Goal: Information Seeking & Learning: Learn about a topic

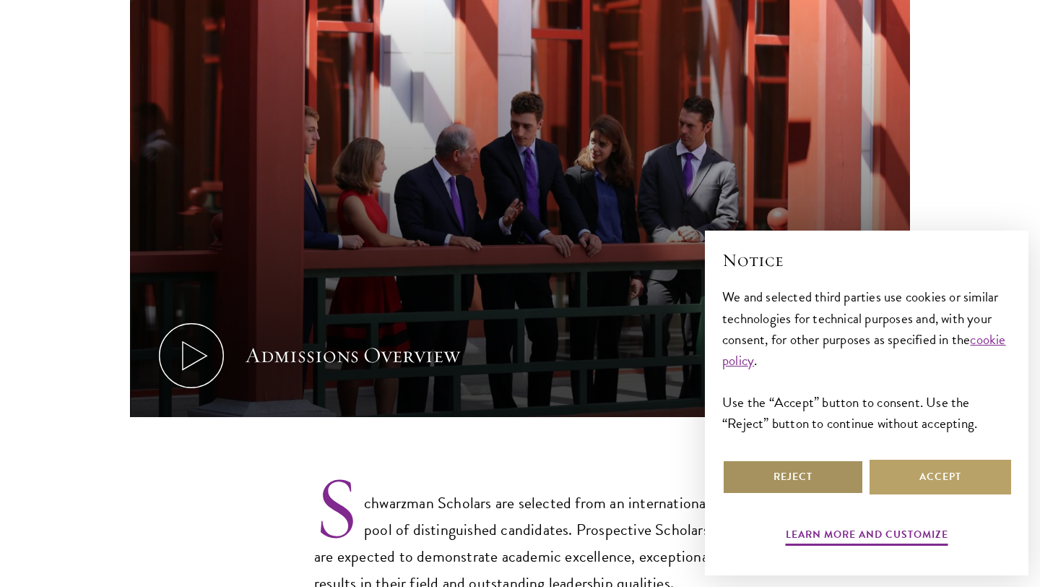
click at [797, 482] on button "Reject" at bounding box center [793, 476] width 142 height 35
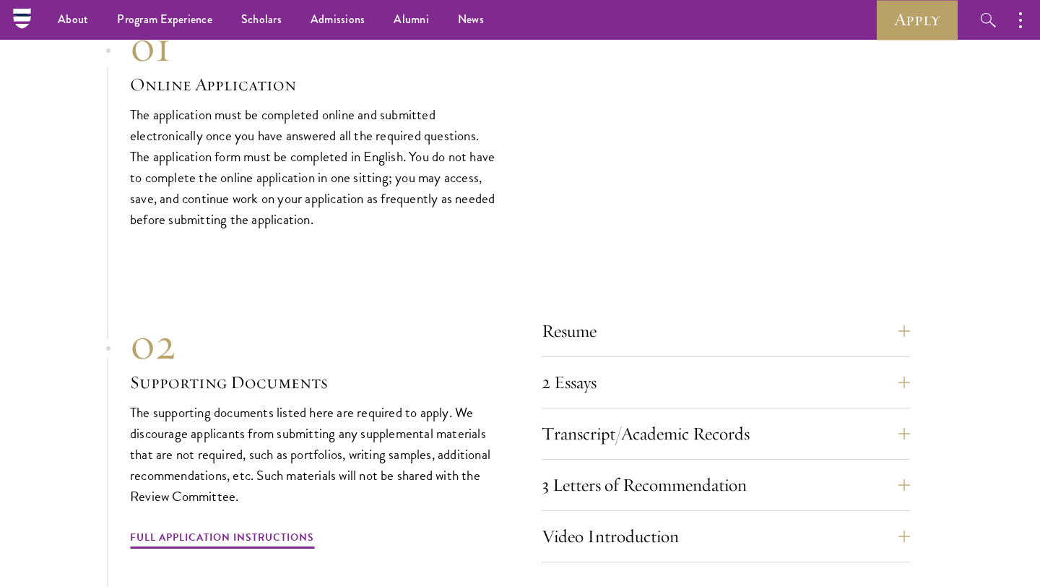
scroll to position [4733, 0]
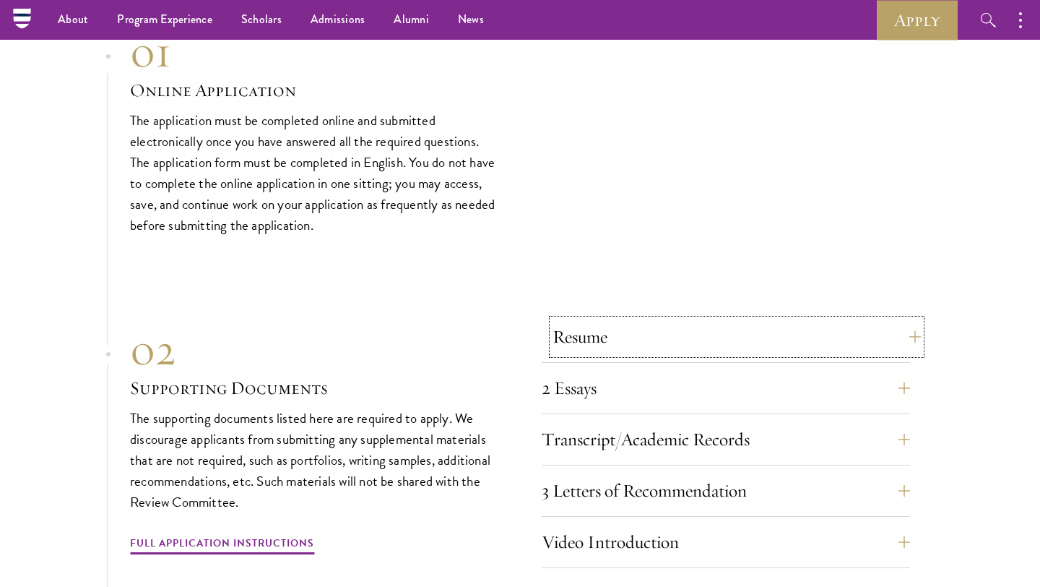
click at [625, 336] on button "Resume" at bounding box center [737, 336] width 368 height 35
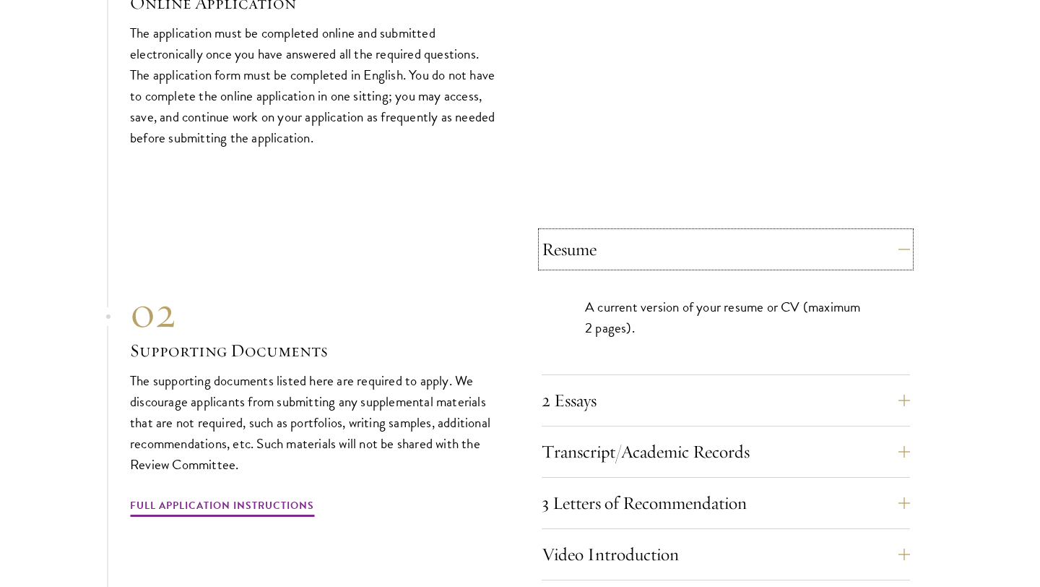
scroll to position [4826, 0]
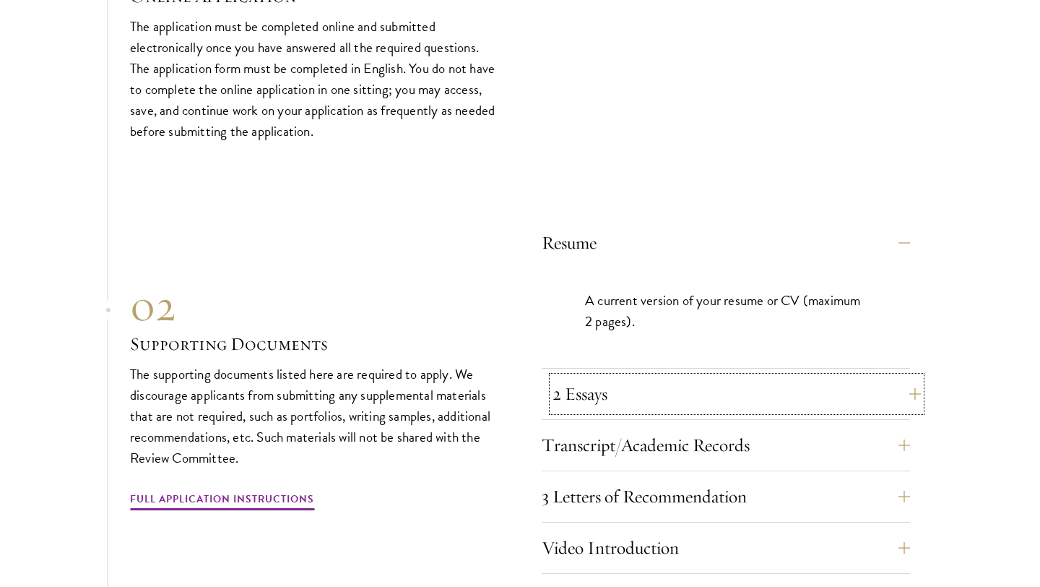
click at [641, 389] on button "2 Essays" at bounding box center [737, 393] width 368 height 35
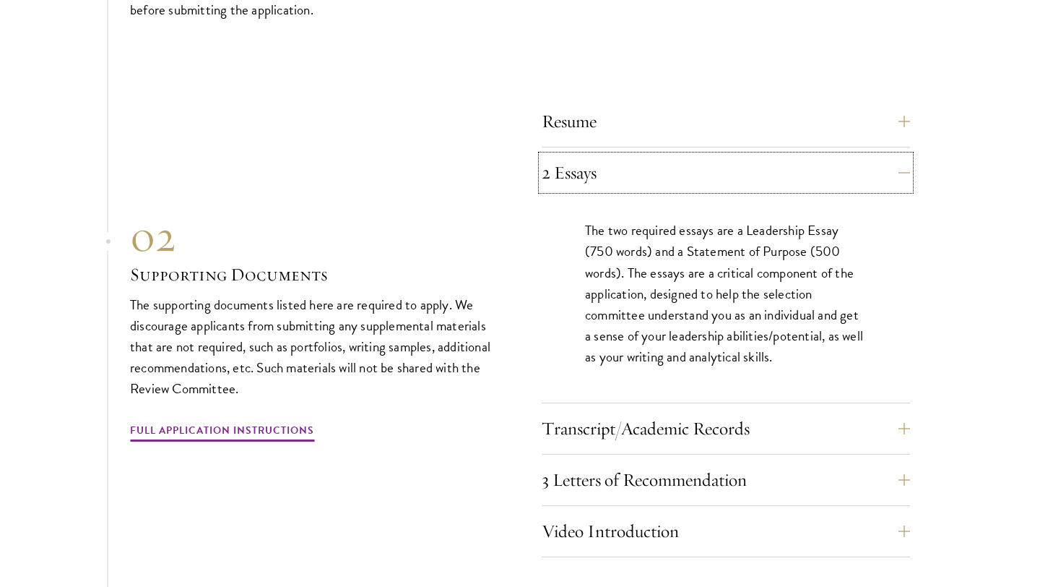
scroll to position [4959, 0]
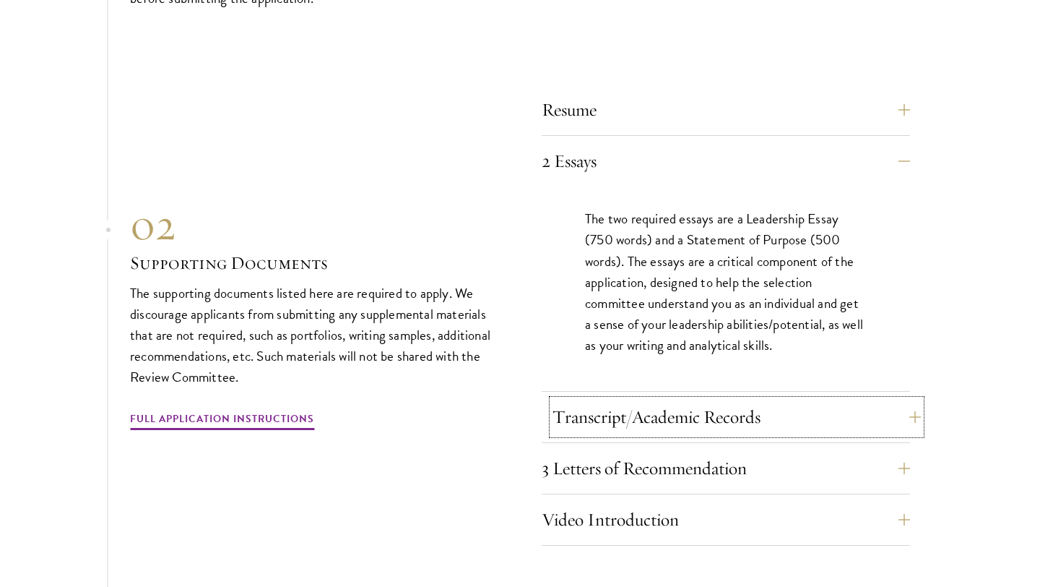
click at [637, 417] on button "Transcript/Academic Records" at bounding box center [737, 416] width 368 height 35
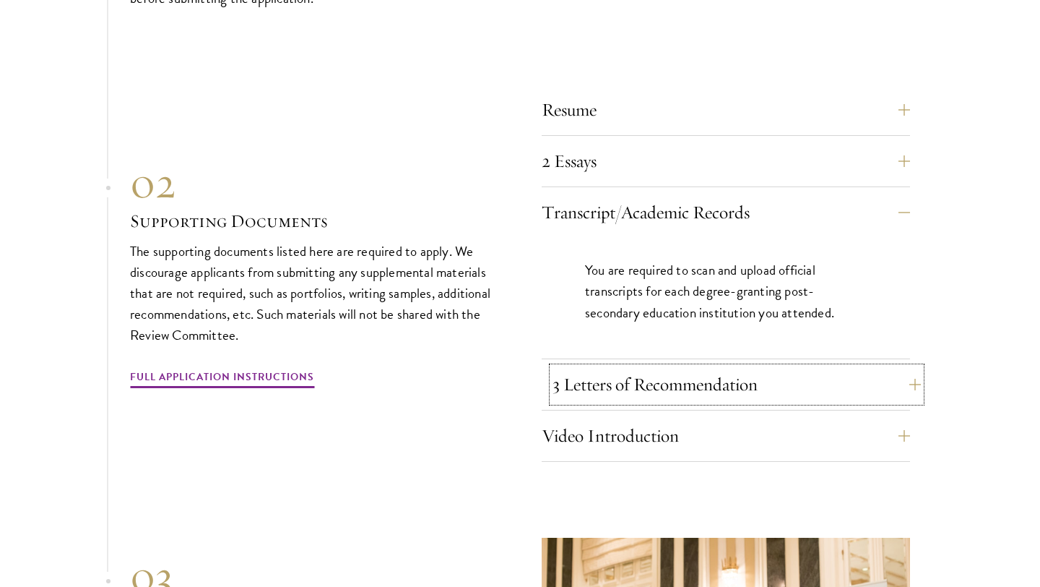
click at [652, 389] on button "3 Letters of Recommendation" at bounding box center [737, 384] width 368 height 35
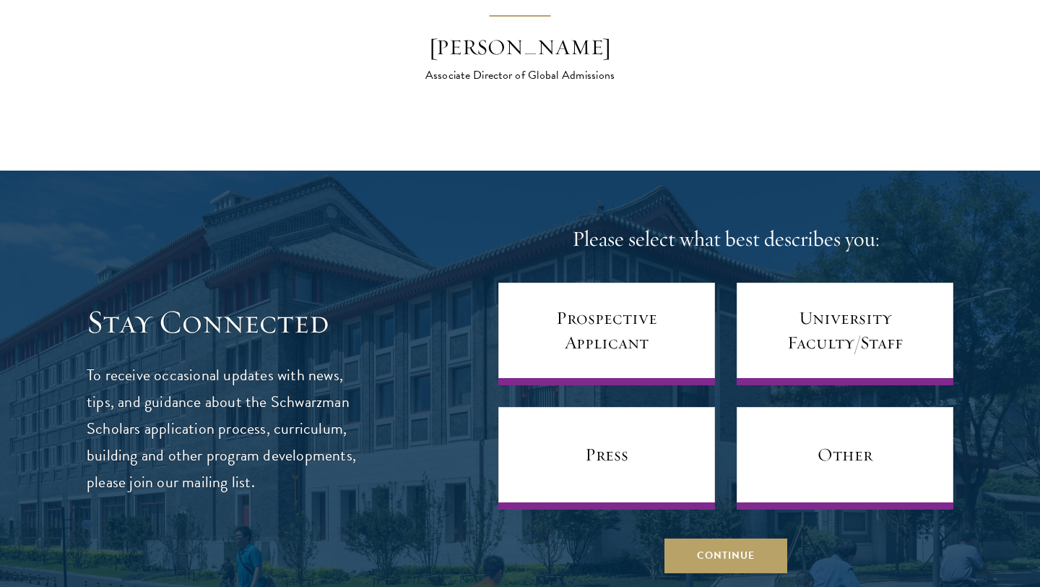
scroll to position [6111, 0]
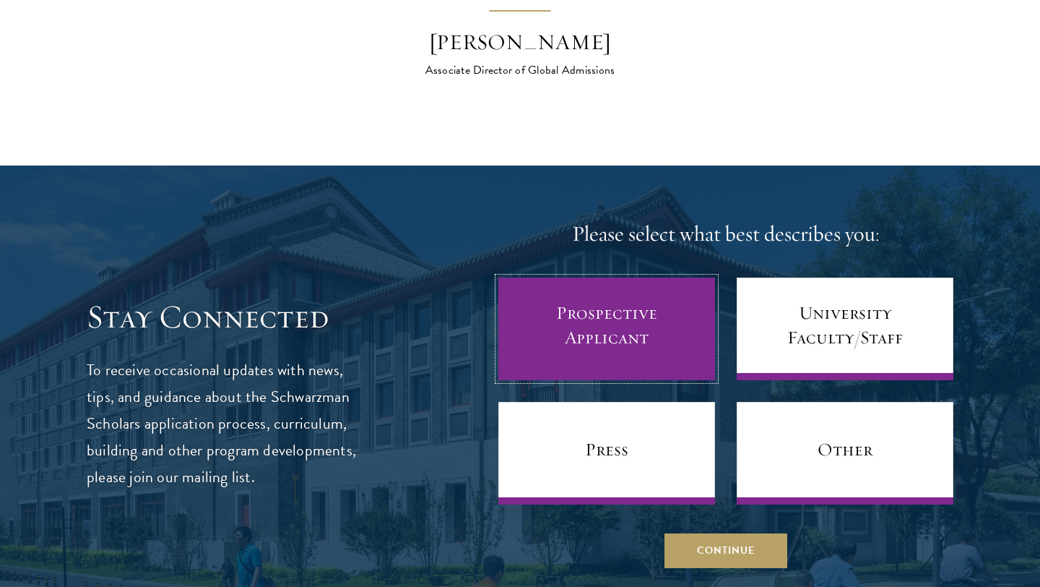
click at [634, 347] on link "Prospective Applicant" at bounding box center [606, 328] width 217 height 103
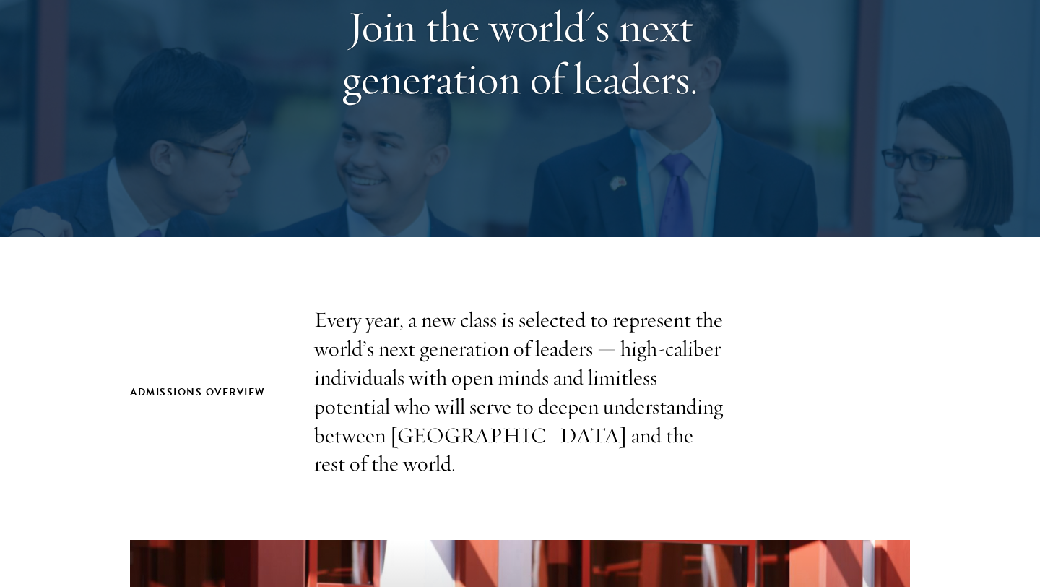
scroll to position [0, 0]
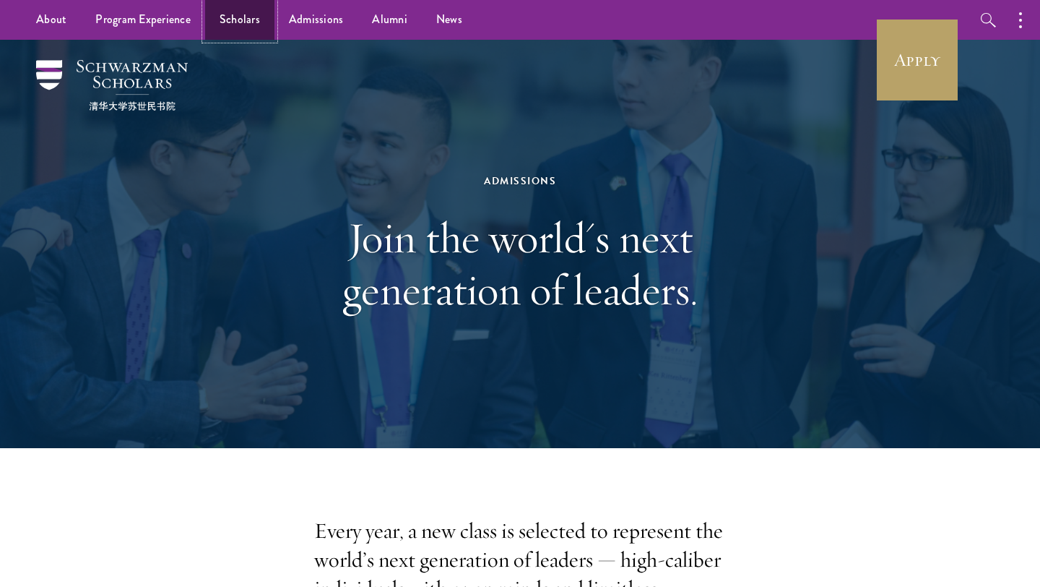
click at [251, 27] on link "Scholars" at bounding box center [239, 20] width 69 height 40
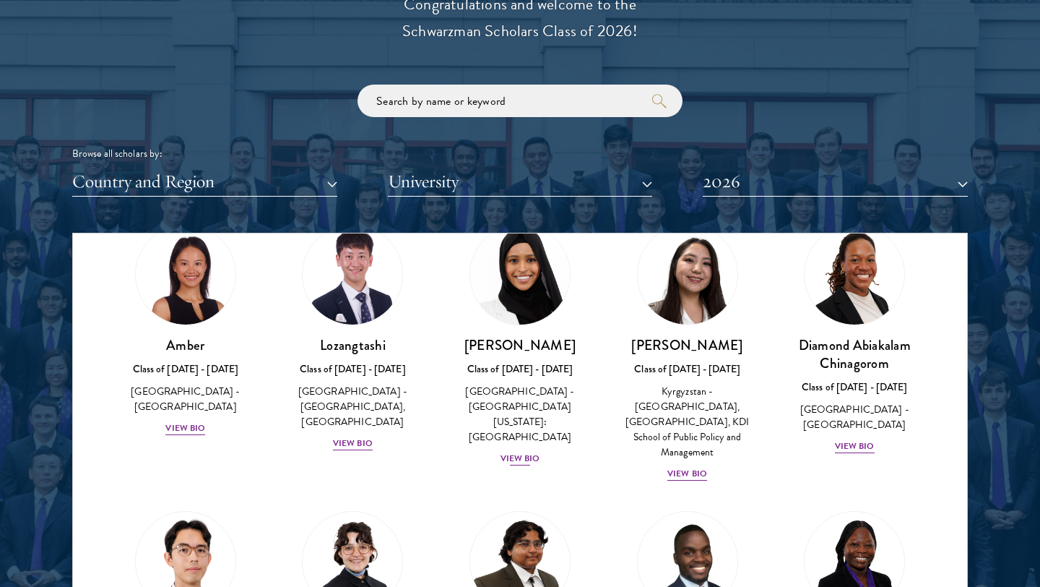
scroll to position [67, 0]
click at [521, 452] on div "View Bio" at bounding box center [521, 459] width 40 height 14
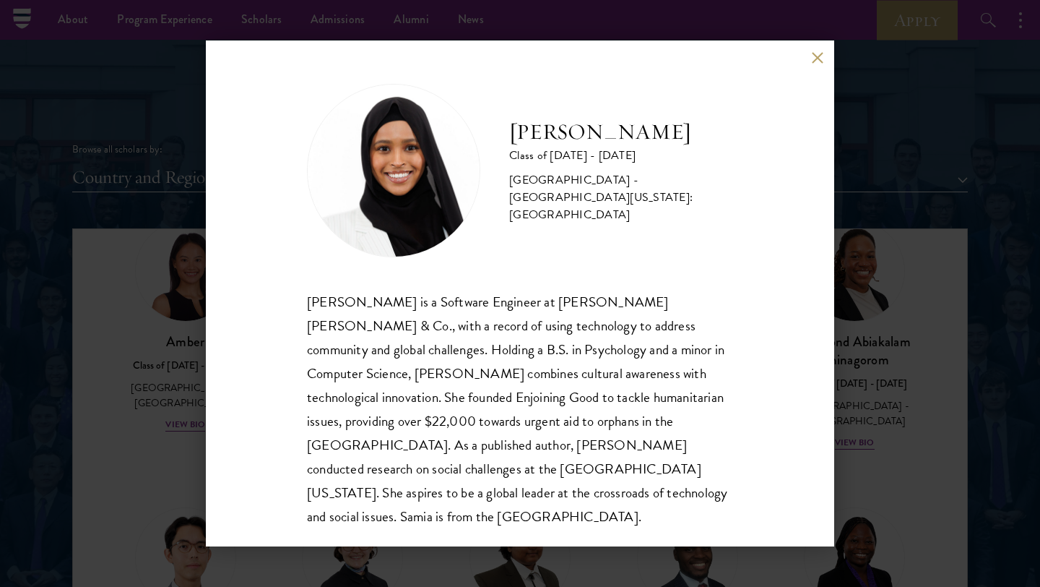
click at [817, 67] on div "[PERSON_NAME] Class of [DATE] - [DATE] [GEOGRAPHIC_DATA] - [GEOGRAPHIC_DATA][US…" at bounding box center [520, 293] width 628 height 506
click at [813, 59] on button at bounding box center [817, 57] width 12 height 12
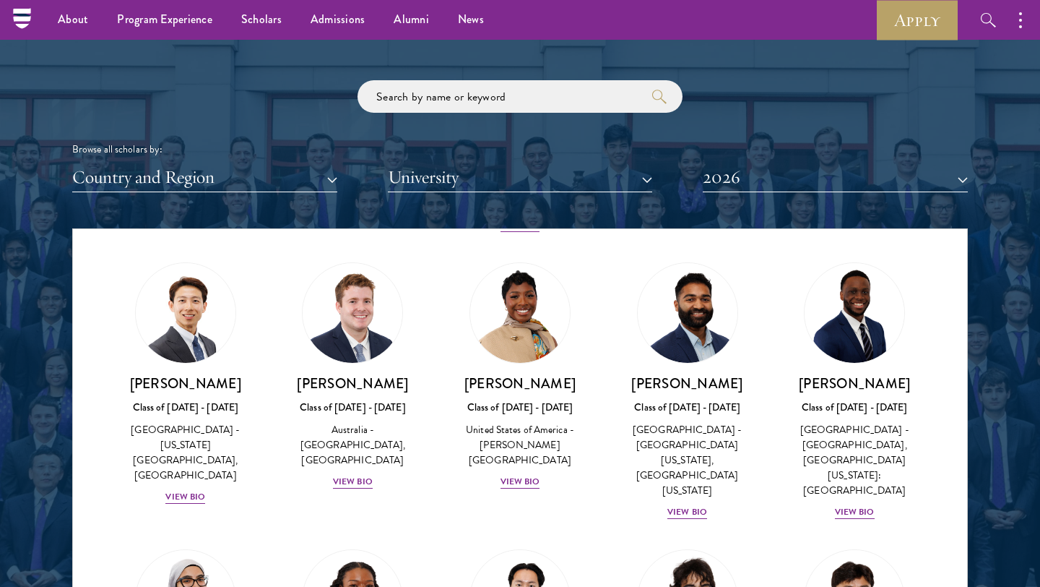
scroll to position [571, 0]
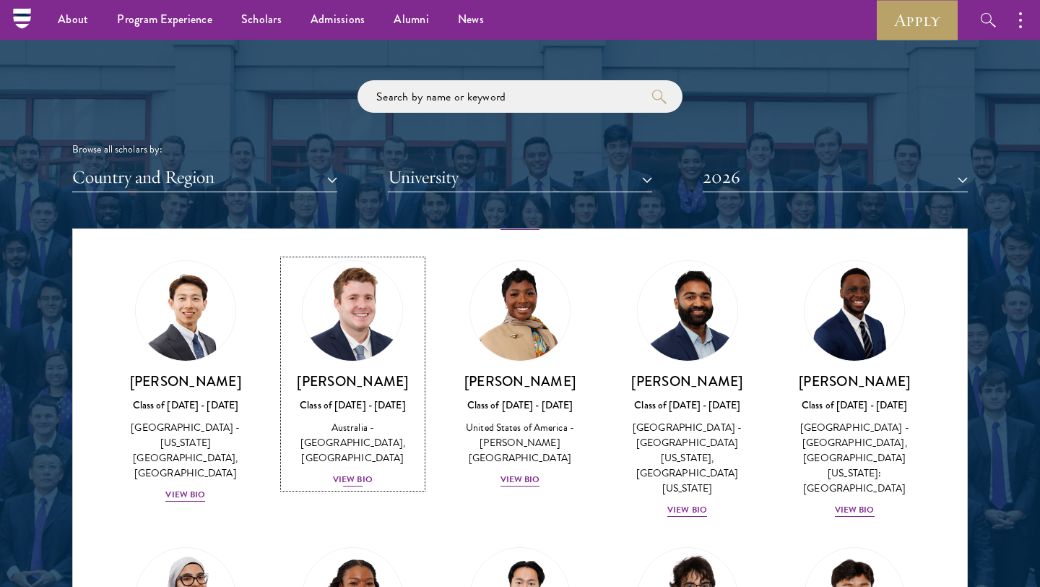
click at [360, 427] on div "Australia - [GEOGRAPHIC_DATA], [GEOGRAPHIC_DATA]" at bounding box center [353, 443] width 139 height 46
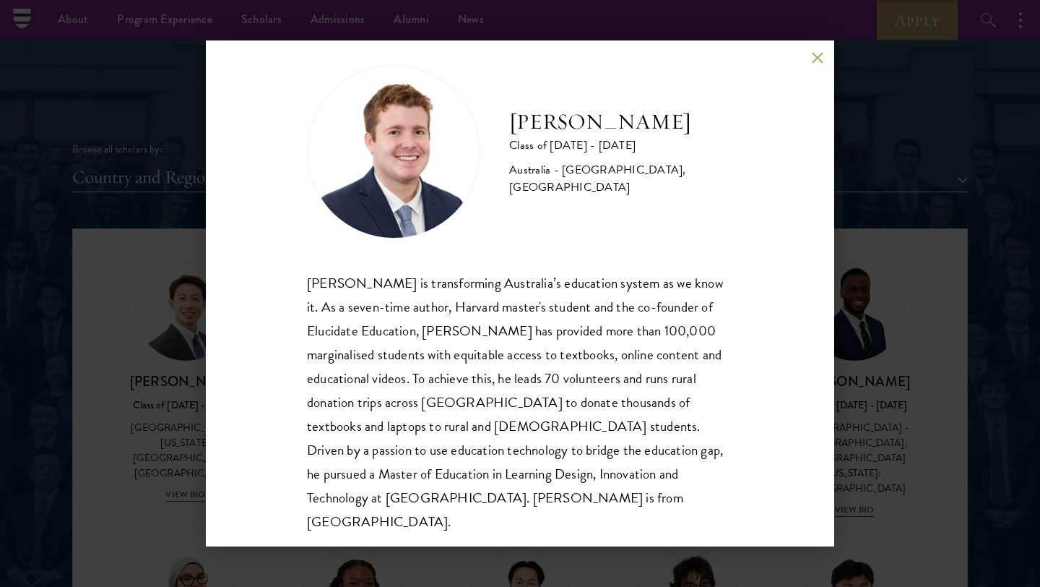
scroll to position [25, 0]
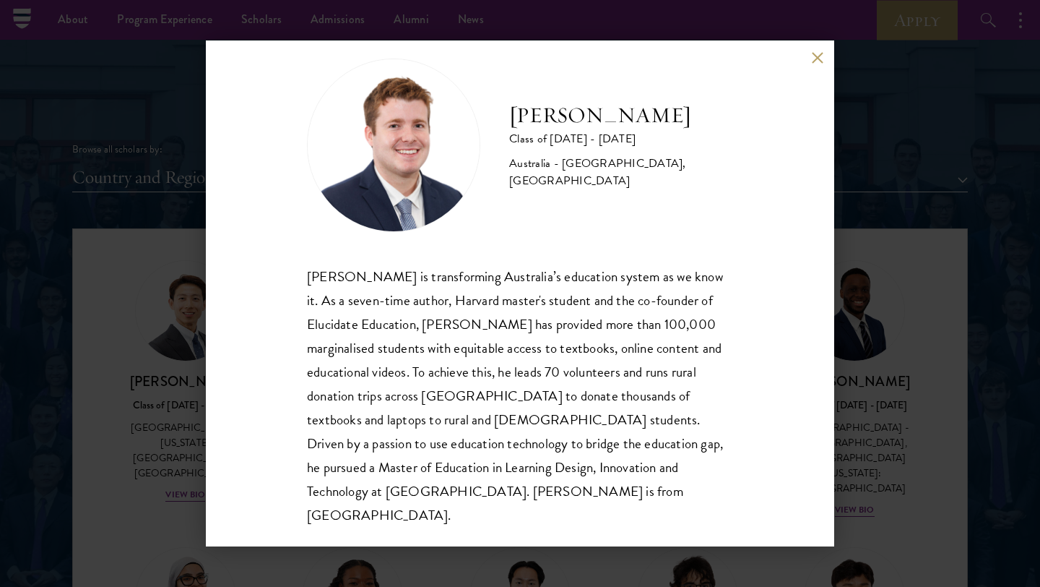
click at [815, 63] on button at bounding box center [817, 57] width 12 height 12
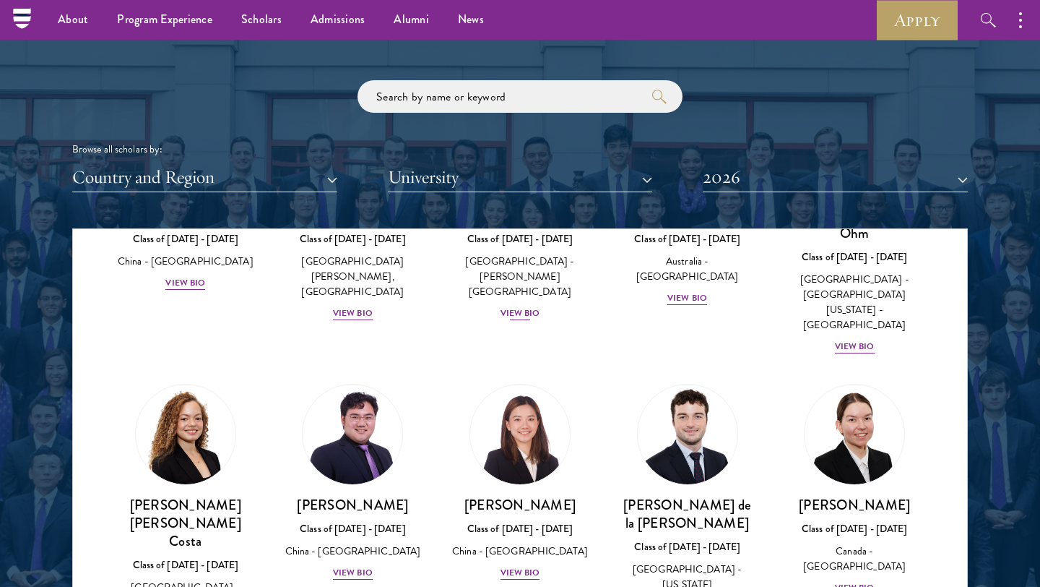
scroll to position [1576, 0]
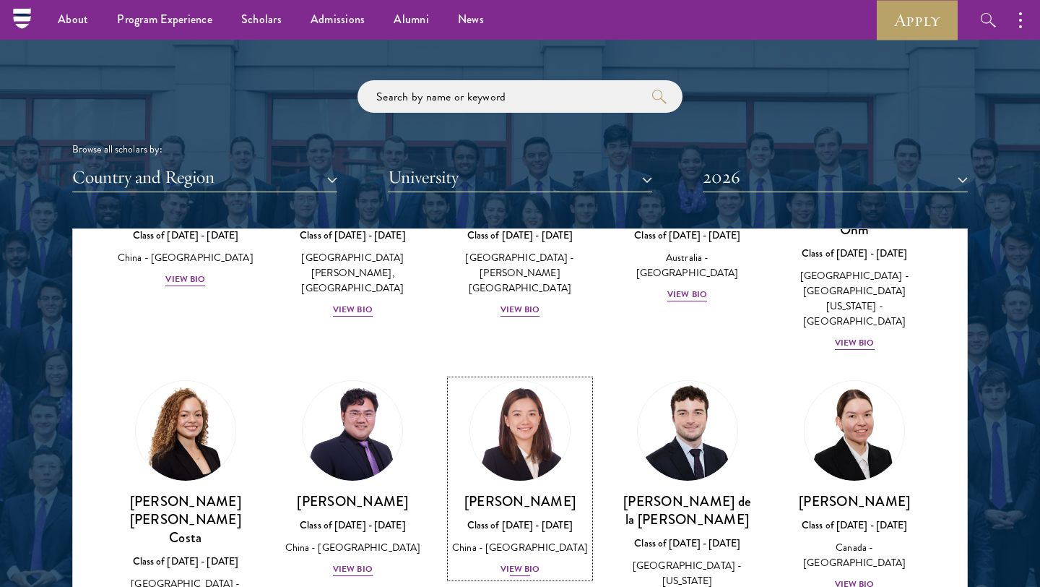
click at [527, 517] on div "Class of [DATE] - [DATE]" at bounding box center [520, 524] width 139 height 15
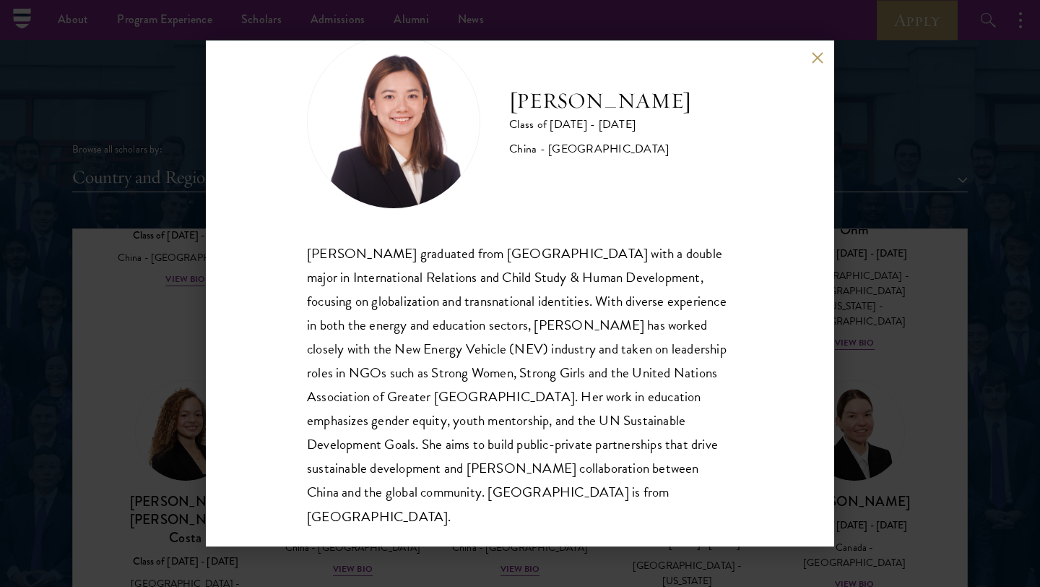
scroll to position [49, 0]
click at [824, 63] on div "[PERSON_NAME] Class of [DATE] - [DATE] [GEOGRAPHIC_DATA] - [GEOGRAPHIC_DATA] [P…" at bounding box center [520, 293] width 628 height 506
click at [816, 68] on div "[PERSON_NAME] Class of [DATE] - [DATE] [GEOGRAPHIC_DATA] - [GEOGRAPHIC_DATA] [P…" at bounding box center [520, 293] width 628 height 506
click at [816, 59] on button at bounding box center [817, 57] width 12 height 12
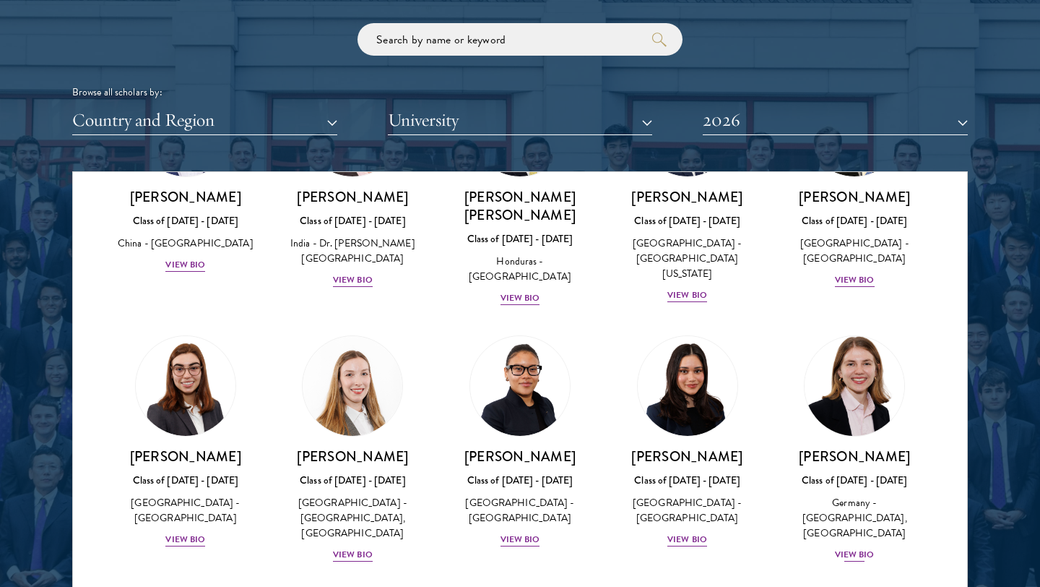
scroll to position [3227, 0]
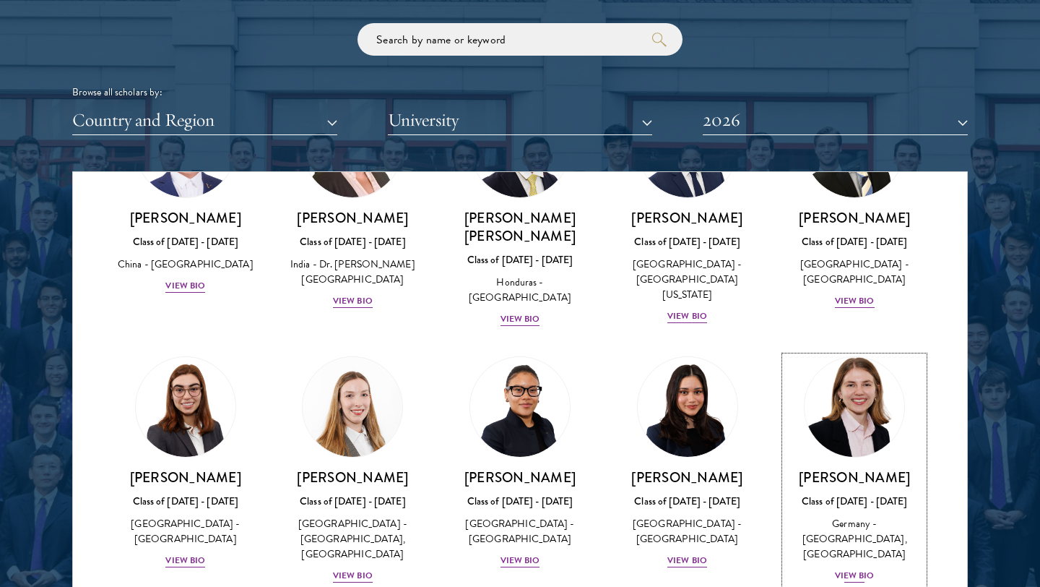
click at [853, 516] on div "Germany - [GEOGRAPHIC_DATA], [GEOGRAPHIC_DATA]" at bounding box center [854, 539] width 139 height 46
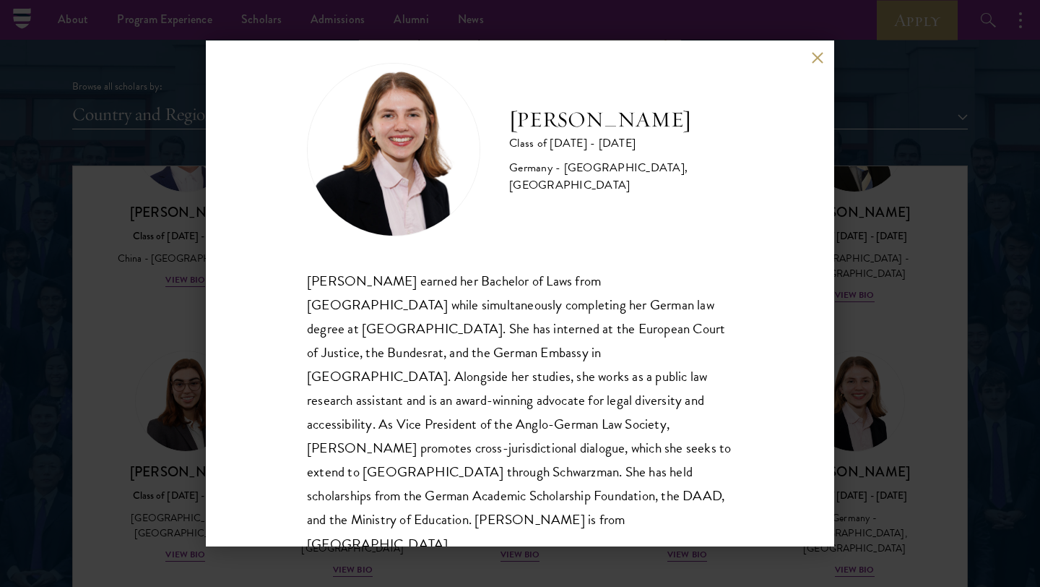
scroll to position [25, 0]
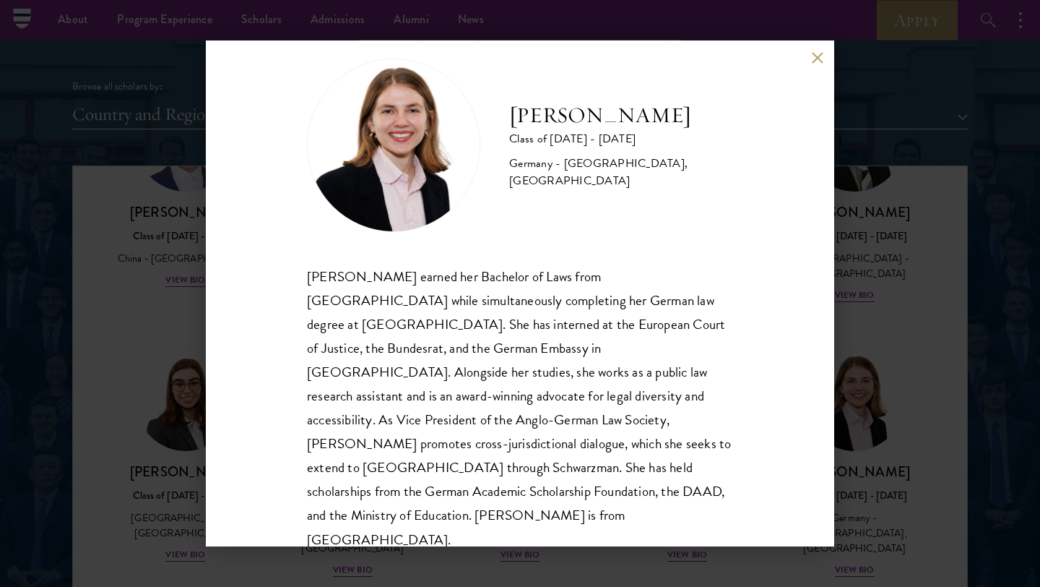
click at [813, 59] on button at bounding box center [817, 57] width 12 height 12
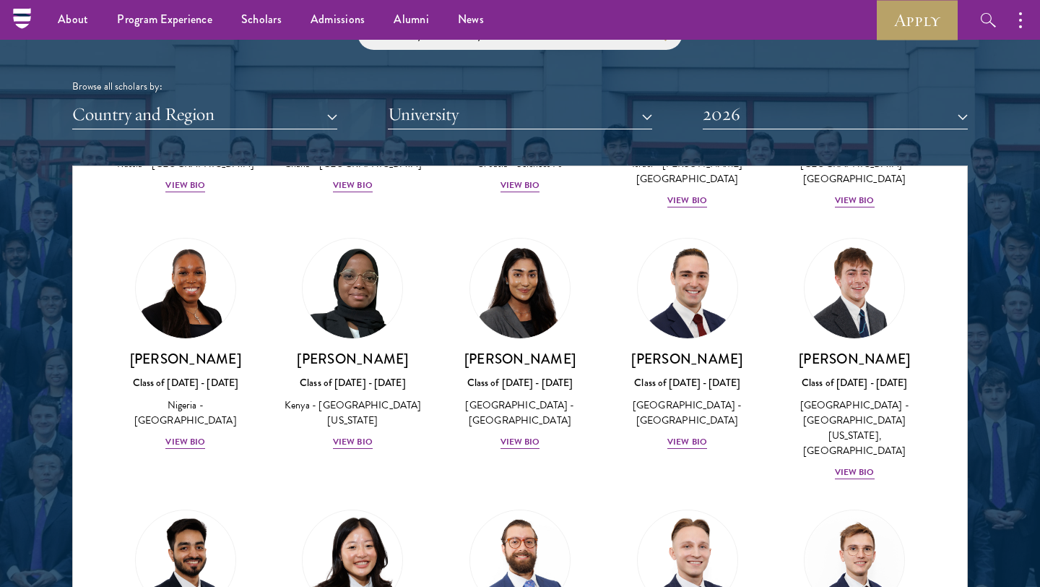
scroll to position [5773, 0]
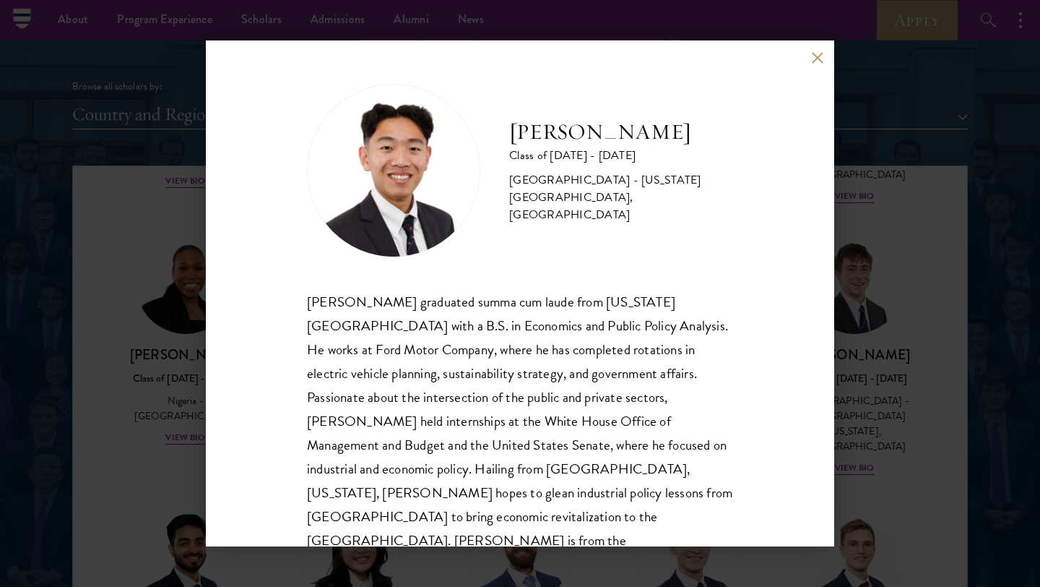
scroll to position [1, 0]
click at [817, 58] on button at bounding box center [817, 57] width 12 height 12
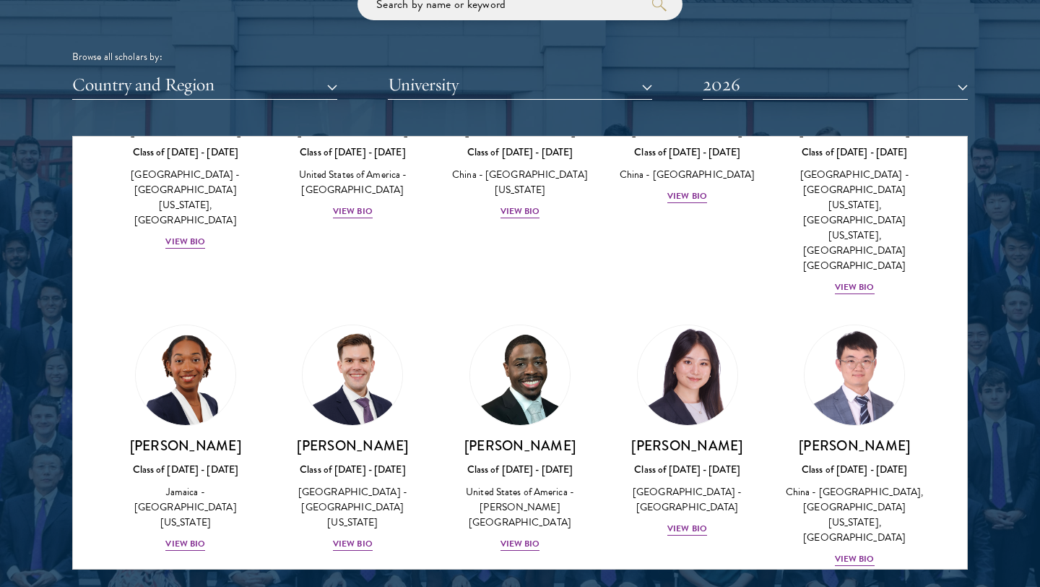
scroll to position [1789, 0]
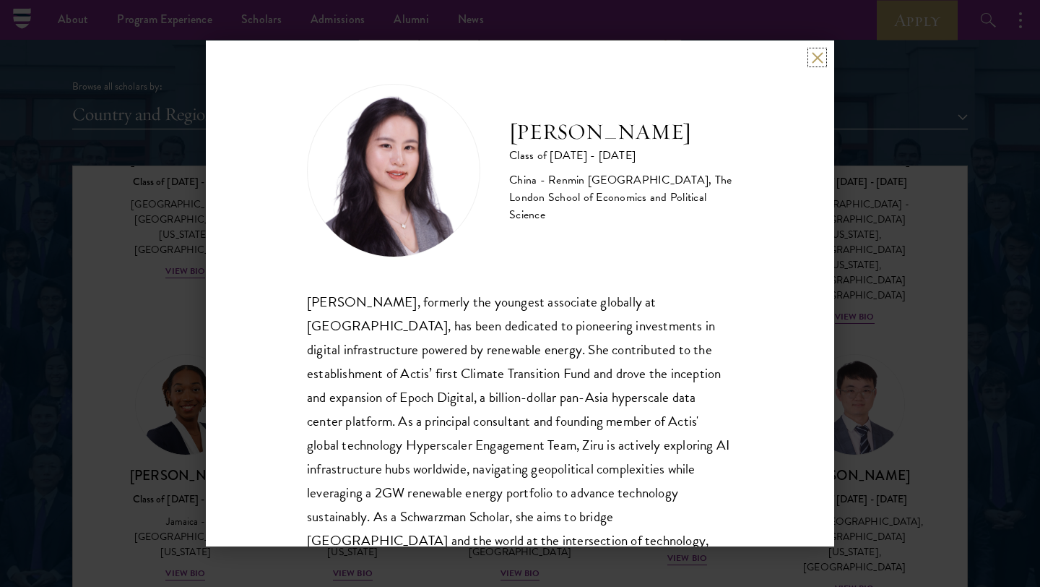
scroll to position [1747, 0]
click at [818, 57] on button at bounding box center [817, 57] width 12 height 12
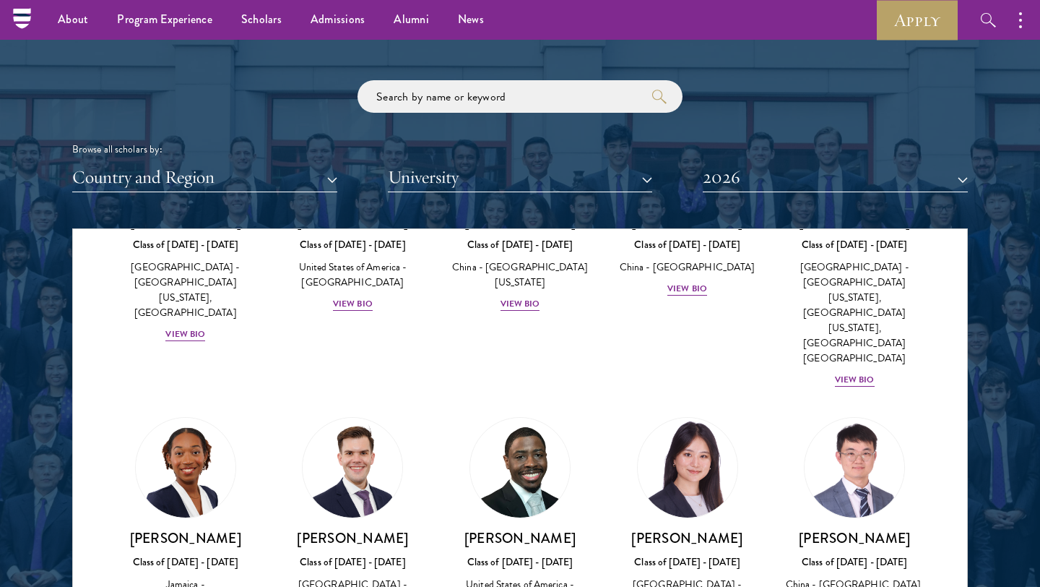
scroll to position [1685, 0]
